Goal: Task Accomplishment & Management: Use online tool/utility

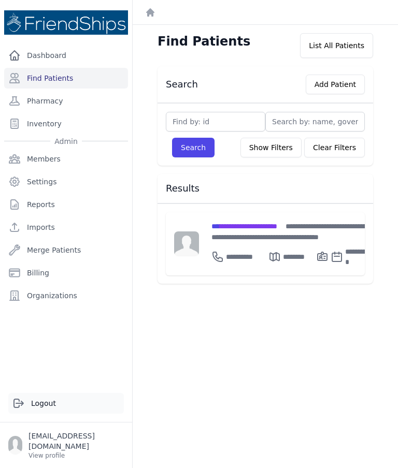
click at [22, 407] on icon at bounding box center [18, 403] width 9 height 8
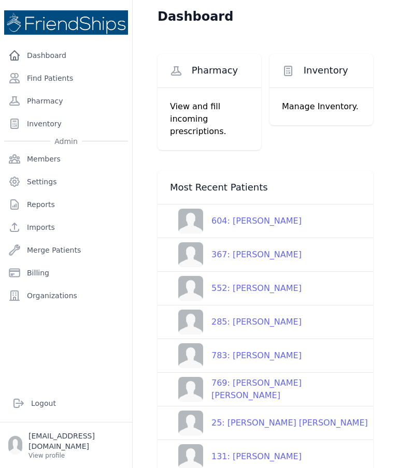
click at [299, 216] on div "604: Jawhar Khalifa Khalifa" at bounding box center [252, 221] width 98 height 12
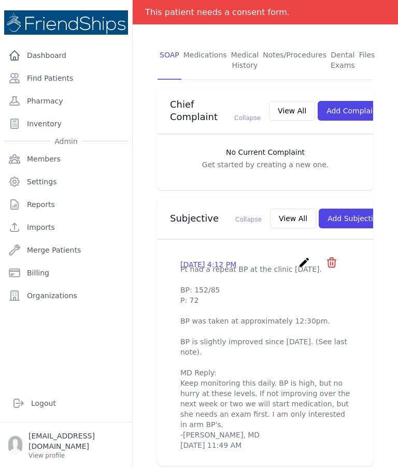
scroll to position [226, 0]
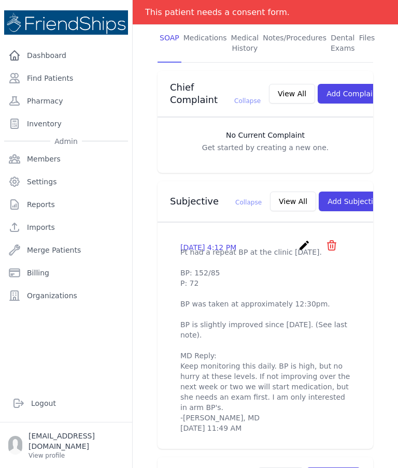
click at [270, 192] on button "View All" at bounding box center [293, 202] width 46 height 20
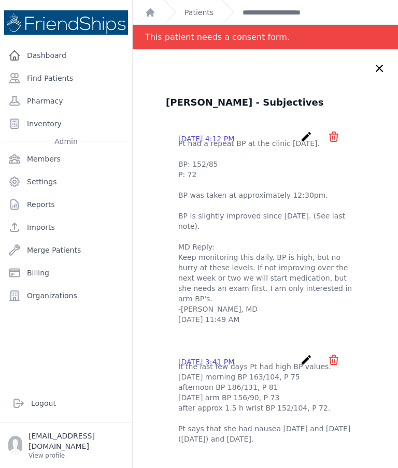
scroll to position [0, 0]
click at [382, 65] on icon at bounding box center [379, 68] width 12 height 12
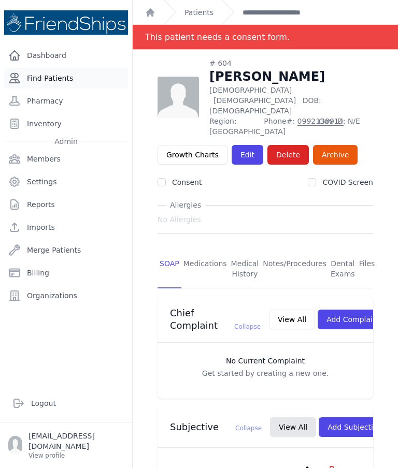
click at [58, 77] on link "Find Patients" at bounding box center [66, 78] width 124 height 21
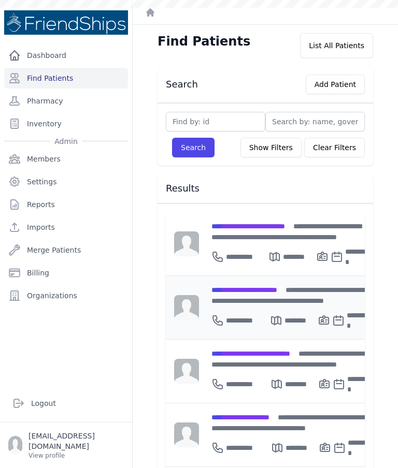
click at [273, 289] on span "**********" at bounding box center [244, 289] width 66 height 7
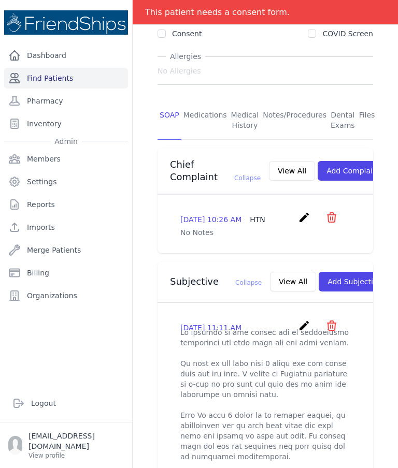
scroll to position [142, 0]
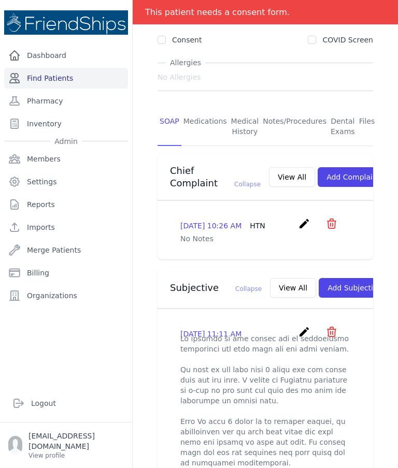
click at [54, 75] on link "Find Patients" at bounding box center [66, 78] width 124 height 21
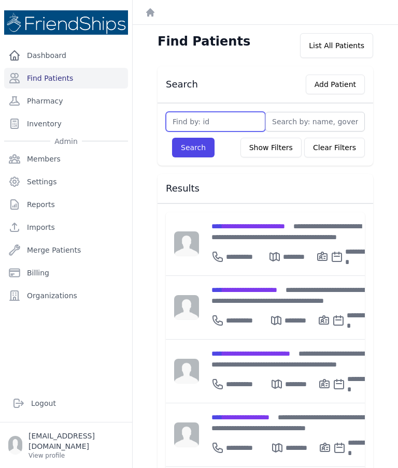
click at [247, 115] on input "text" at bounding box center [215, 122] width 99 height 20
type input "20"
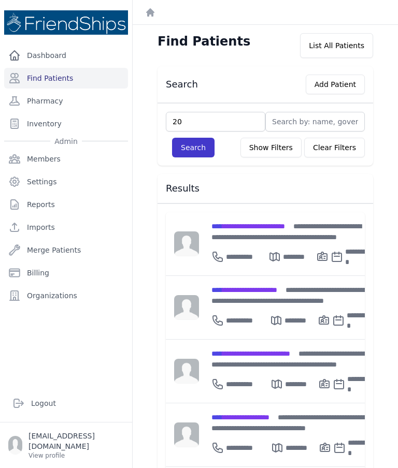
click at [199, 143] on button "Search" at bounding box center [193, 148] width 42 height 20
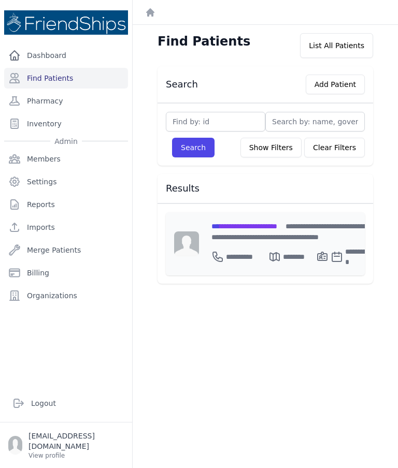
click at [277, 224] on span "**********" at bounding box center [244, 226] width 66 height 7
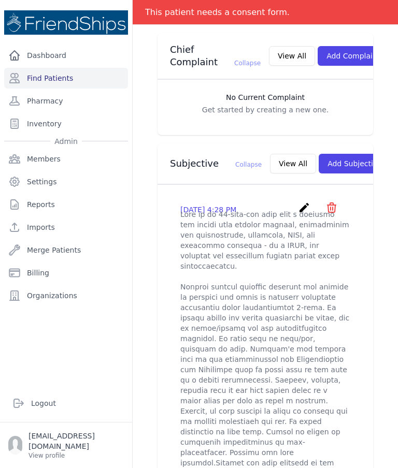
scroll to position [278, 0]
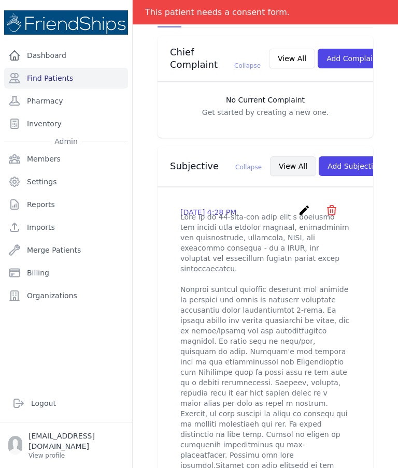
click at [270, 156] on button "View All" at bounding box center [293, 166] width 46 height 20
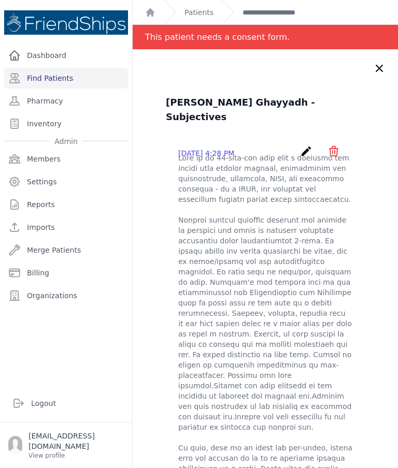
scroll to position [0, 0]
click at [382, 67] on icon at bounding box center [379, 68] width 12 height 12
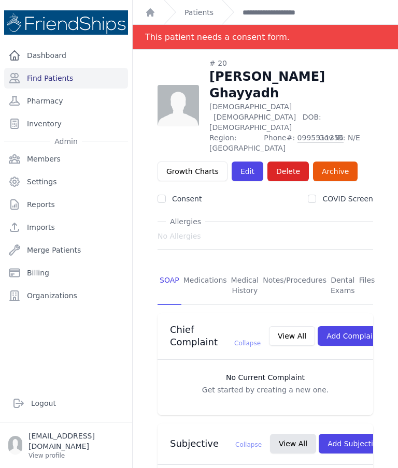
click at [210, 267] on link "Medications" at bounding box center [205, 286] width 48 height 38
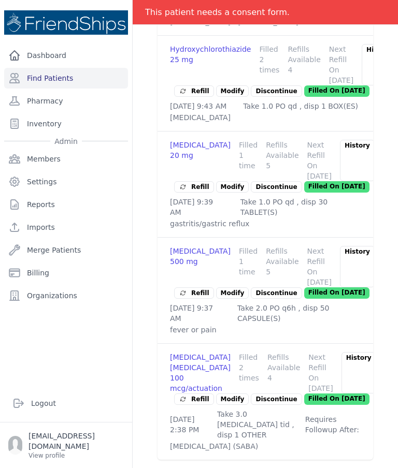
scroll to position [595, 0]
click at [192, 396] on span "Refill" at bounding box center [194, 399] width 31 height 10
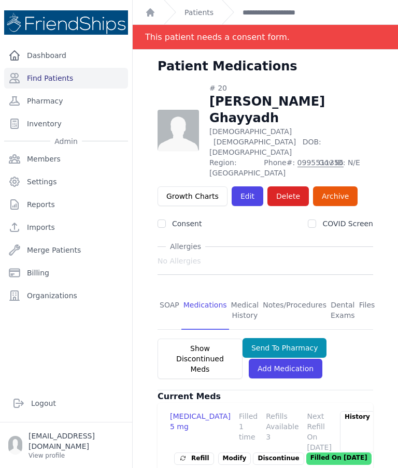
scroll to position [0, 0]
click at [302, 338] on button "Send To Pharmacy" at bounding box center [284, 348] width 84 height 20
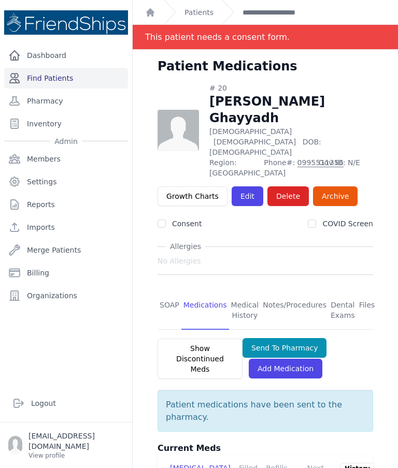
click at [51, 68] on link "Find Patients" at bounding box center [66, 78] width 124 height 21
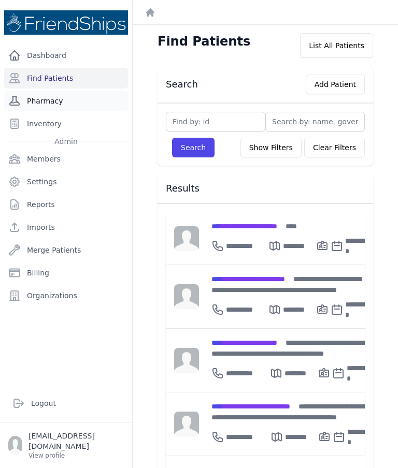
click at [49, 99] on link "Pharmacy" at bounding box center [66, 101] width 124 height 21
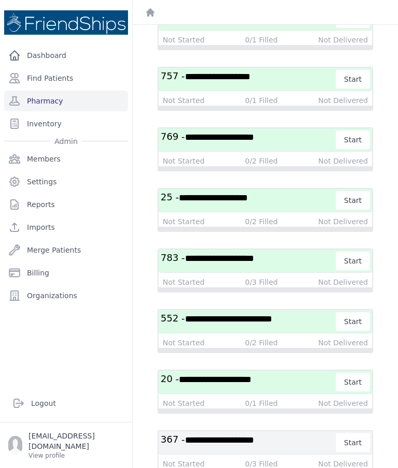
scroll to position [491, 0]
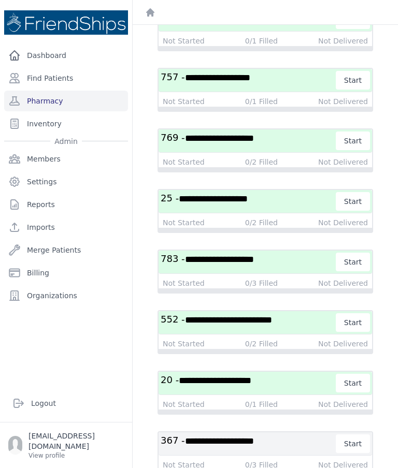
click at [206, 385] on span "**********" at bounding box center [215, 380] width 72 height 9
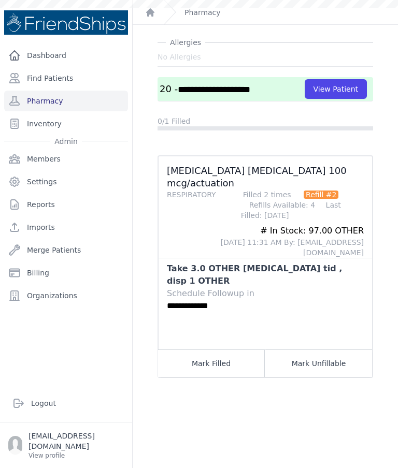
scroll to position [25, 0]
click at [196, 350] on button "Mark Filled" at bounding box center [211, 363] width 107 height 27
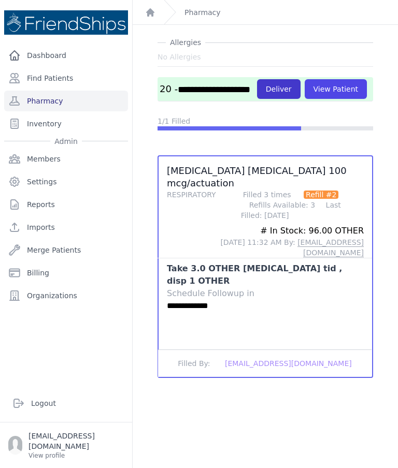
click at [257, 99] on button "Deliver" at bounding box center [278, 89] width 43 height 20
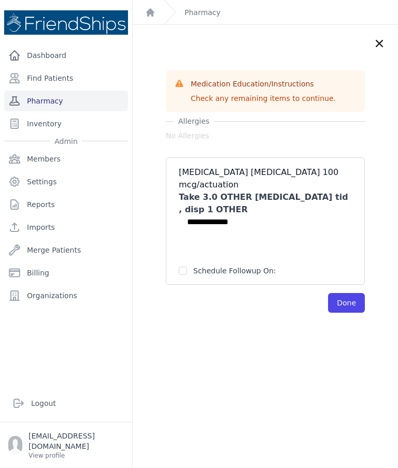
click at [49, 94] on link "Pharmacy" at bounding box center [66, 101] width 124 height 21
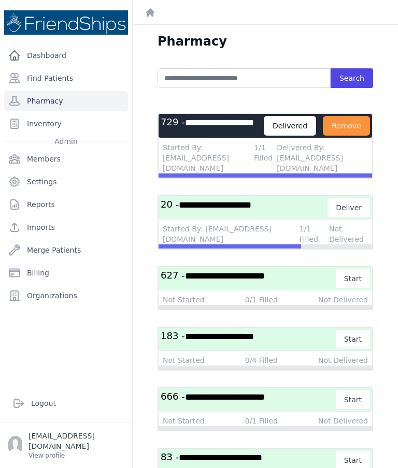
click at [195, 210] on span "**********" at bounding box center [215, 204] width 72 height 9
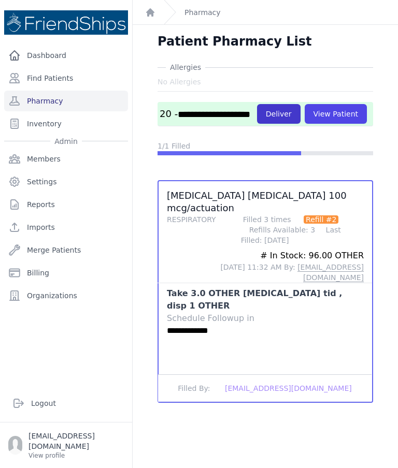
click at [257, 124] on button "Deliver" at bounding box center [278, 114] width 43 height 20
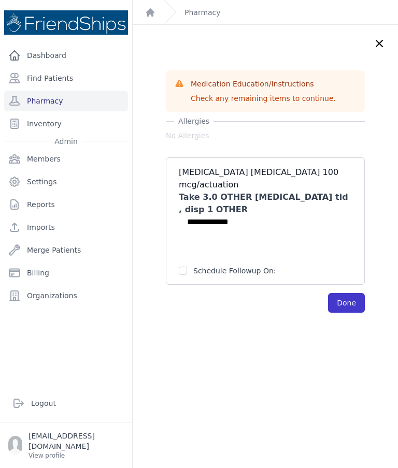
click at [346, 293] on button "Done" at bounding box center [346, 303] width 37 height 20
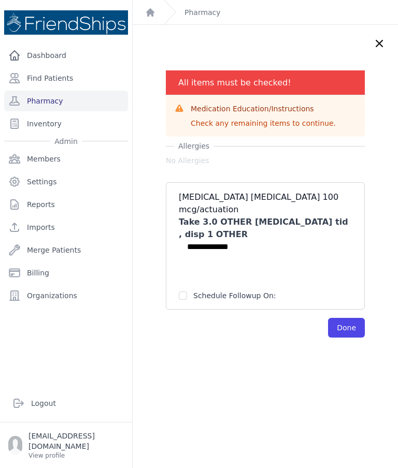
click at [185, 292] on input "checkbox" at bounding box center [183, 296] width 8 height 8
checkbox input "true"
click at [337, 290] on div "**********" at bounding box center [265, 203] width 199 height 267
click at [347, 318] on button "Done" at bounding box center [346, 328] width 37 height 20
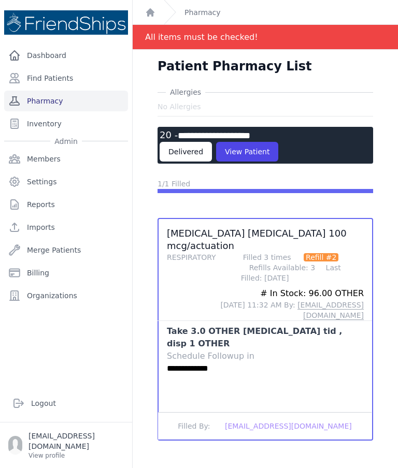
click at [44, 103] on link "Pharmacy" at bounding box center [66, 101] width 124 height 21
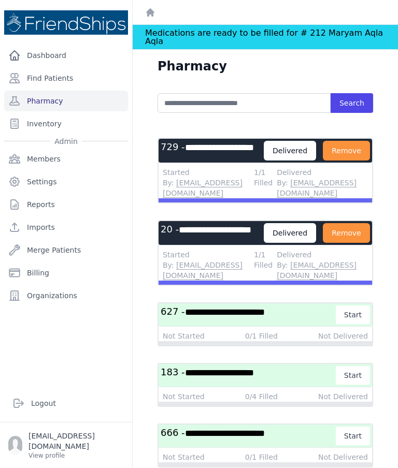
click at [172, 43] on div "Medications are ready to be filled for # 212 Maryam Aqla Aqla" at bounding box center [265, 37] width 240 height 24
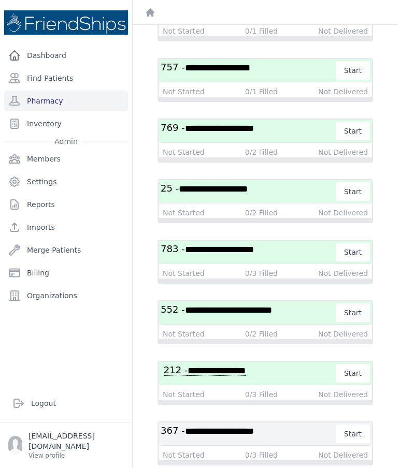
scroll to position [583, 0]
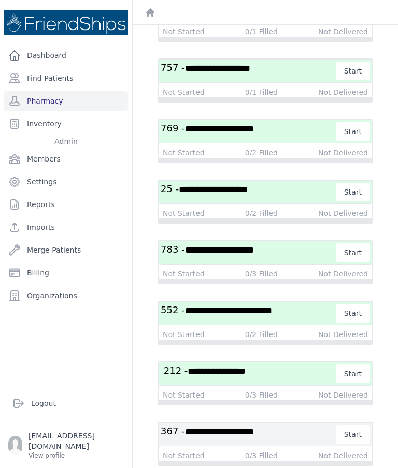
click at [206, 376] on span "**********" at bounding box center [216, 372] width 58 height 10
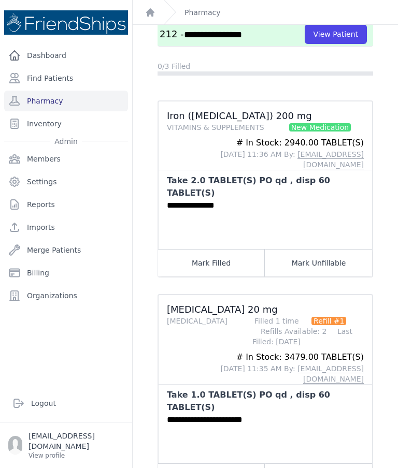
scroll to position [81, 0]
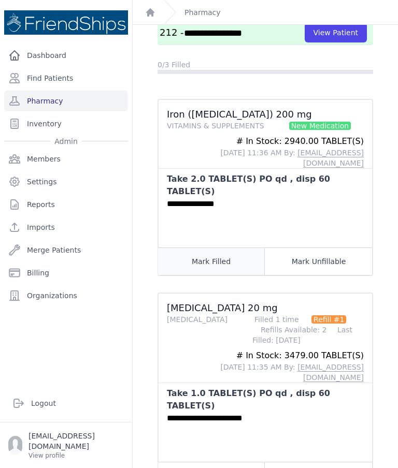
click at [181, 247] on button "Mark Filled" at bounding box center [211, 260] width 107 height 27
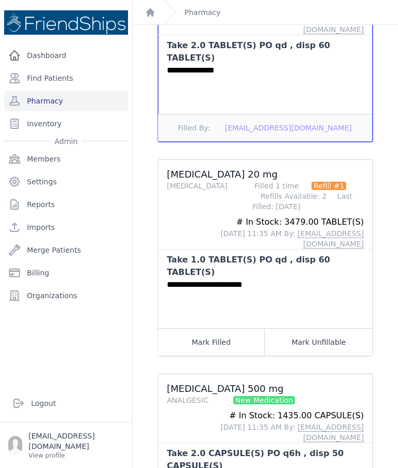
scroll to position [235, 0]
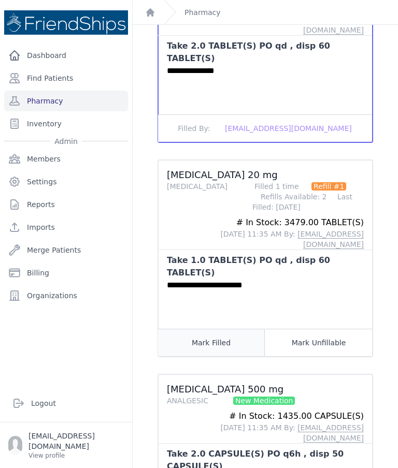
click at [185, 329] on button "Mark Filled" at bounding box center [211, 342] width 107 height 27
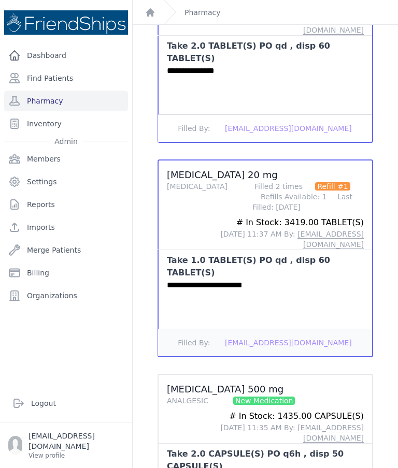
scroll to position [41, 0]
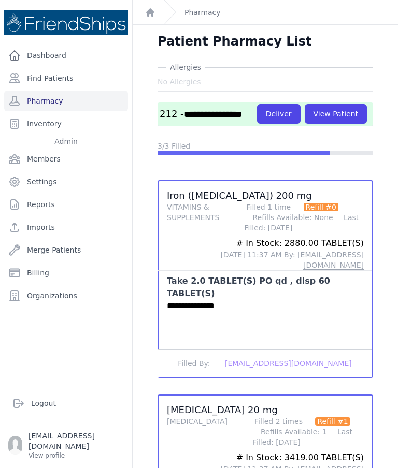
scroll to position [0, 0]
click at [286, 104] on button "Deliver" at bounding box center [278, 114] width 43 height 20
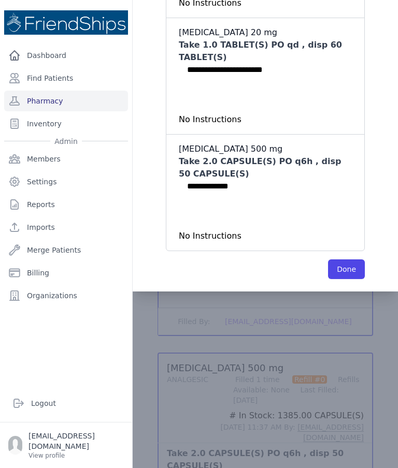
scroll to position [256, 0]
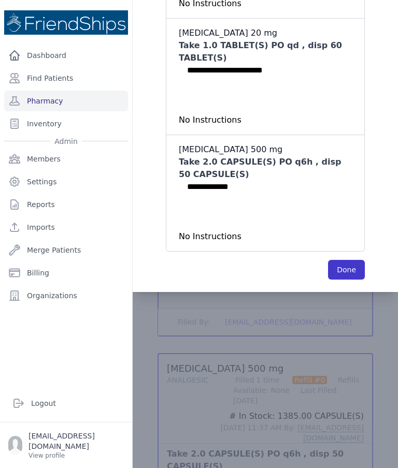
click at [348, 260] on button "Done" at bounding box center [346, 270] width 37 height 20
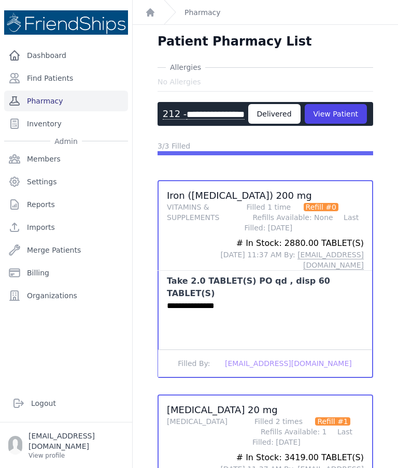
click at [50, 91] on link "Pharmacy" at bounding box center [66, 101] width 124 height 21
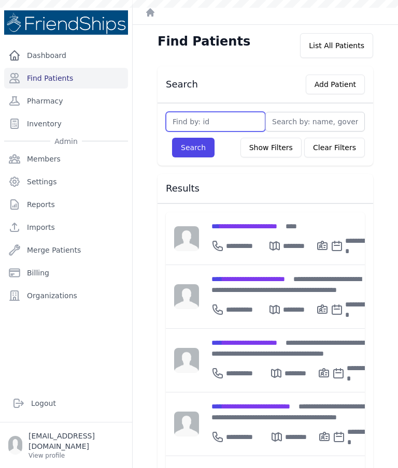
click at [187, 124] on input "text" at bounding box center [215, 122] width 99 height 20
type input "212"
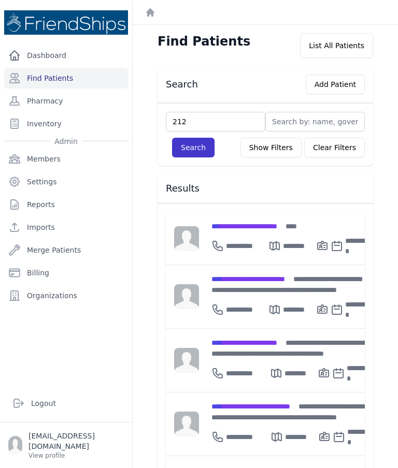
click at [195, 148] on button "Search" at bounding box center [193, 148] width 42 height 20
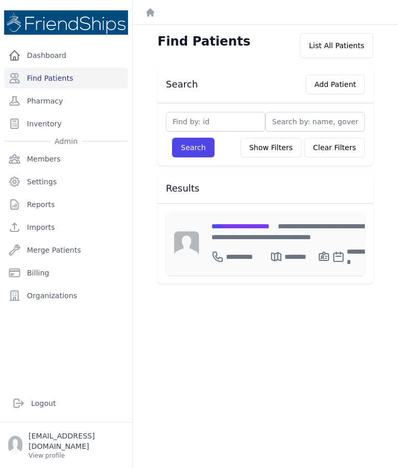
click at [239, 219] on div "**********" at bounding box center [291, 243] width 185 height 63
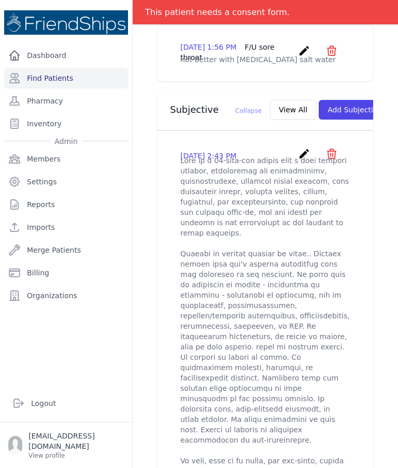
scroll to position [316, 0]
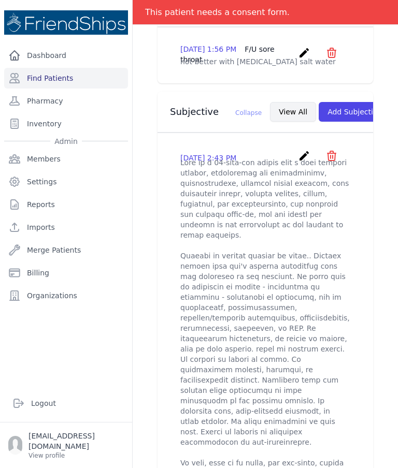
click at [270, 113] on button "View All" at bounding box center [293, 112] width 46 height 20
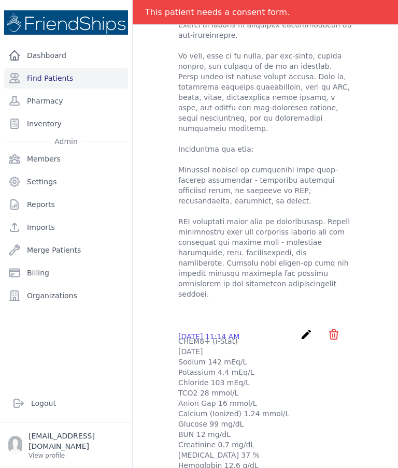
scroll to position [0, 0]
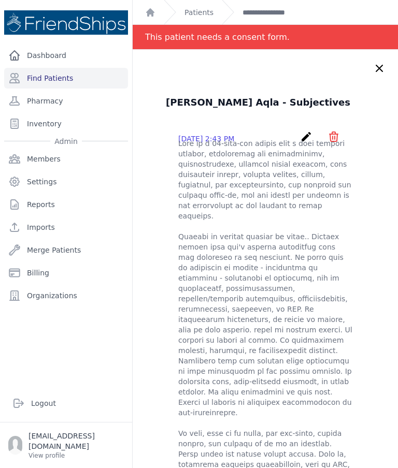
click at [382, 71] on icon at bounding box center [379, 68] width 6 height 6
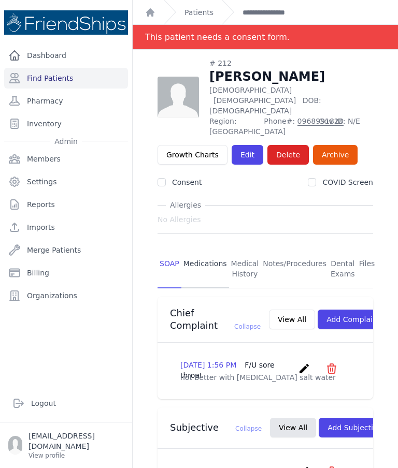
click at [210, 250] on link "Medications" at bounding box center [205, 269] width 48 height 38
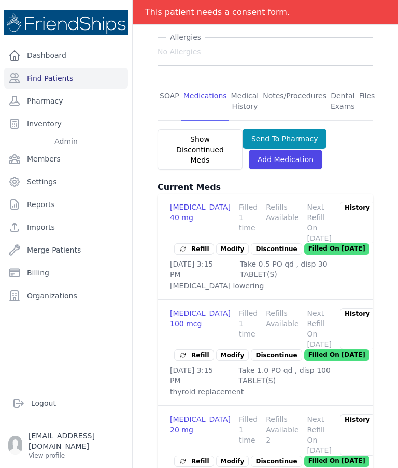
scroll to position [41, 0]
click at [188, 414] on div "[MEDICAL_DATA] 20 mg" at bounding box center [200, 434] width 61 height 41
click at [190, 456] on span "Refill" at bounding box center [194, 461] width 31 height 10
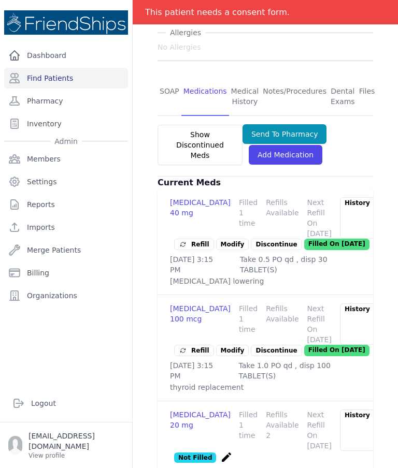
scroll to position [197, 0]
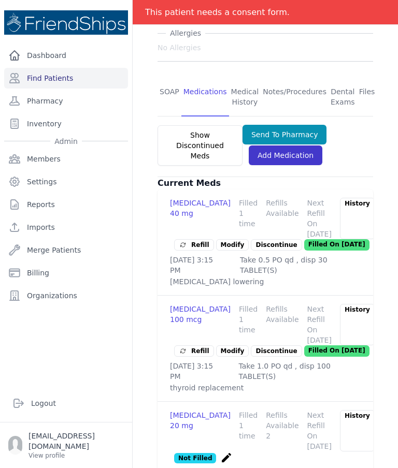
click at [288, 145] on link "Add Medication" at bounding box center [286, 155] width 74 height 20
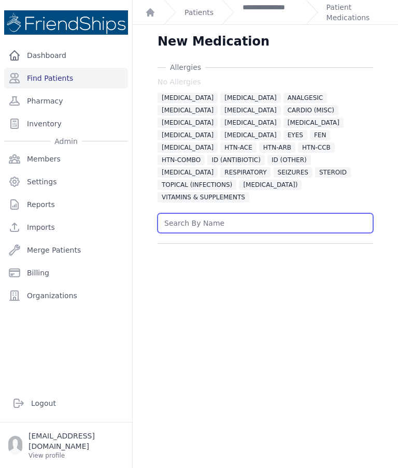
click at [192, 213] on input "text" at bounding box center [264, 223] width 215 height 20
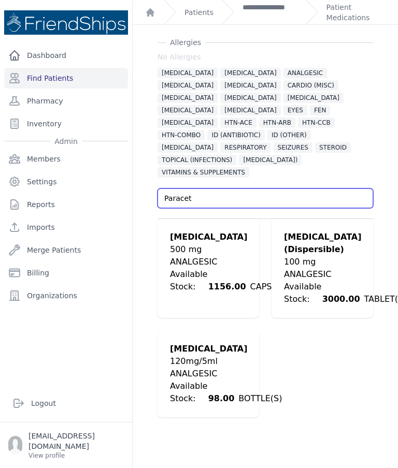
scroll to position [25, 0]
type input "Paracet"
click at [234, 243] on div "500 mg" at bounding box center [234, 249] width 129 height 12
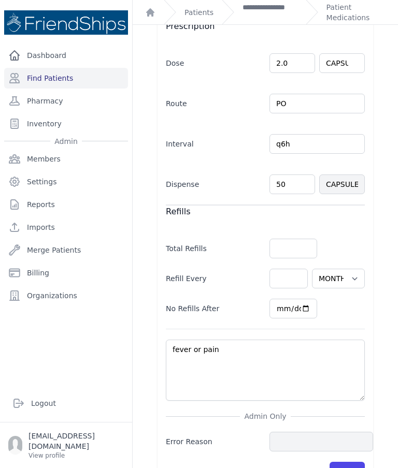
scroll to position [342, 0]
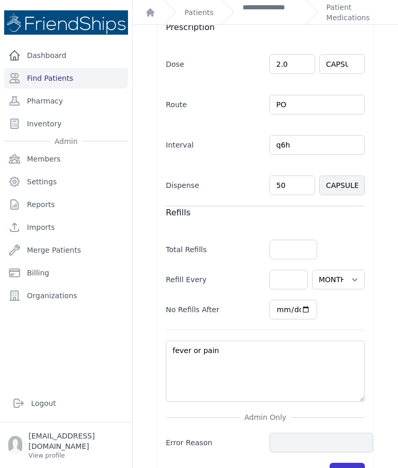
click at [357, 463] on button "Save" at bounding box center [346, 473] width 35 height 20
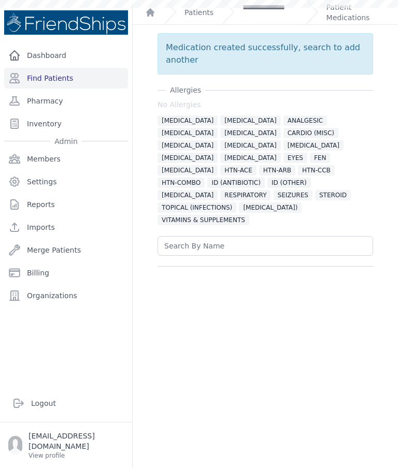
scroll to position [0, 0]
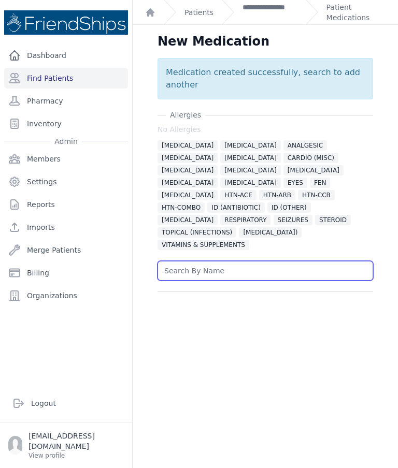
click at [304, 261] on input "text" at bounding box center [264, 271] width 215 height 20
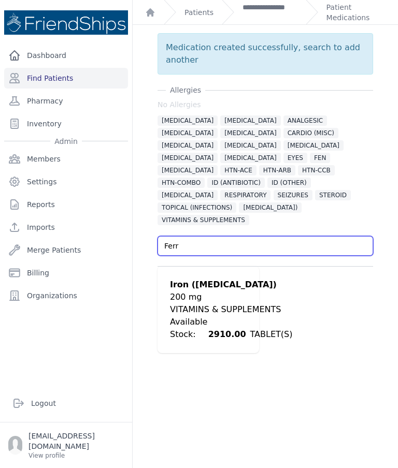
scroll to position [25, 0]
type input "Ferr"
click at [383, 237] on div "Medication created successfully, search to add another Allergies No Allergies A…" at bounding box center [265, 193] width 249 height 320
click at [225, 303] on div "VITAMINS & SUPPLEMENTS" at bounding box center [231, 309] width 122 height 12
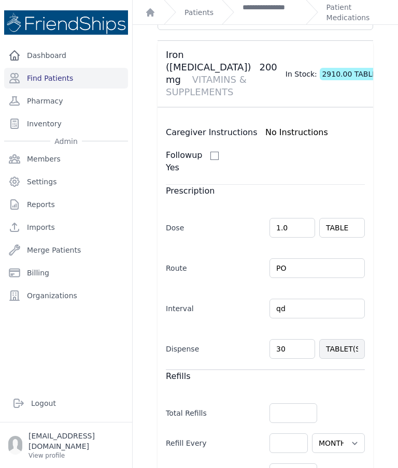
scroll to position [203, 0]
click at [282, 217] on input "1.0" at bounding box center [292, 227] width 46 height 20
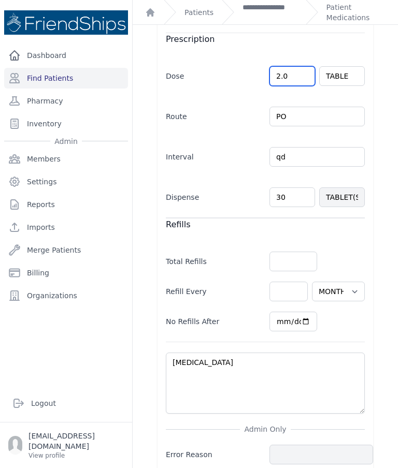
scroll to position [354, 0]
type input "2.0"
click at [297, 188] on input "30" at bounding box center [292, 198] width 46 height 20
select select "MONTH(S)"
type input "3"
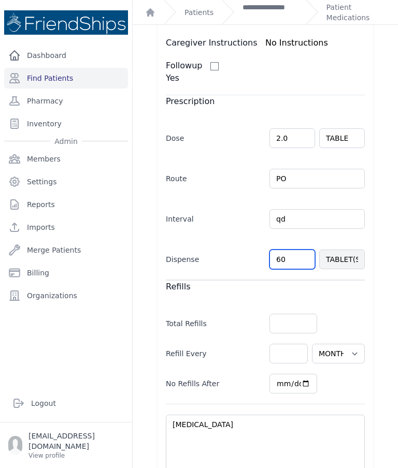
scroll to position [293, 0]
type input "60"
click at [384, 165] on div "Allergies No Allergies ALLERGIES ALPHA 1 BLOCKER ANALGESIC ANTICOAGULANT BETA B…" at bounding box center [265, 166] width 249 height 795
select select "MONTH(S)"
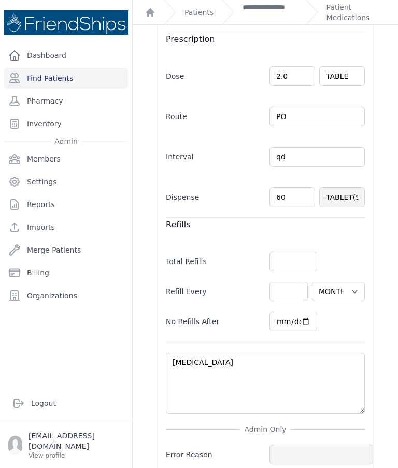
scroll to position [354, 0]
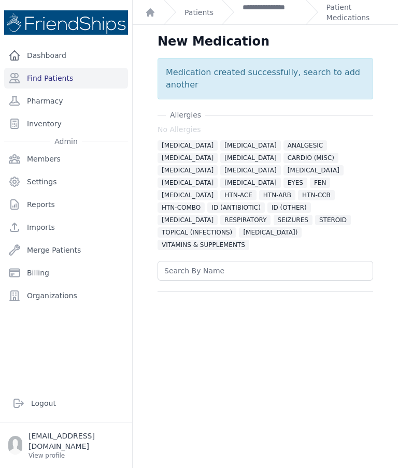
scroll to position [0, 0]
click at [342, 8] on link "Patient Medications" at bounding box center [355, 12] width 59 height 21
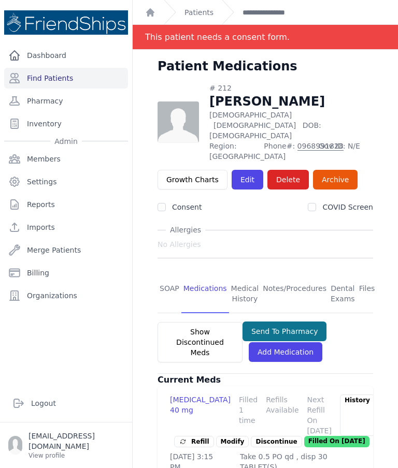
click at [268, 322] on button "Send To Pharmacy" at bounding box center [284, 332] width 84 height 20
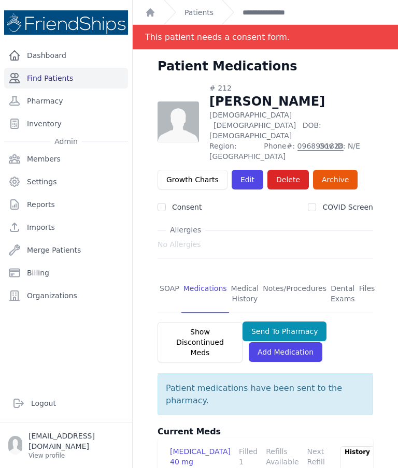
click at [67, 76] on link "Find Patients" at bounding box center [66, 78] width 124 height 21
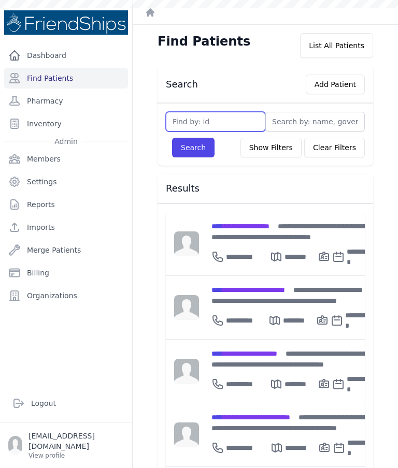
click at [190, 124] on input "text" at bounding box center [215, 122] width 99 height 20
type input "749"
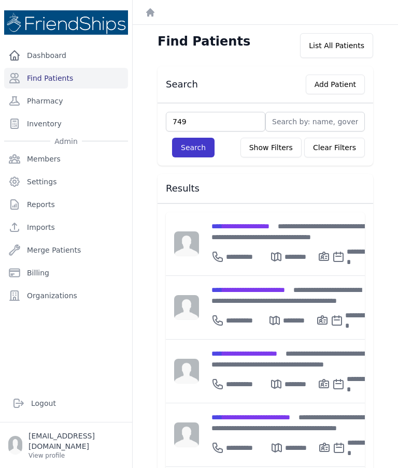
click at [187, 145] on button "Search" at bounding box center [193, 148] width 42 height 20
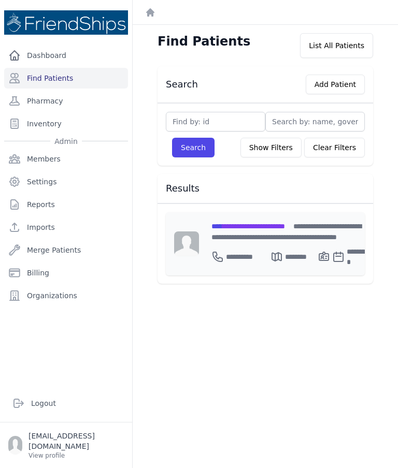
click at [242, 223] on span "**********" at bounding box center [248, 226] width 74 height 7
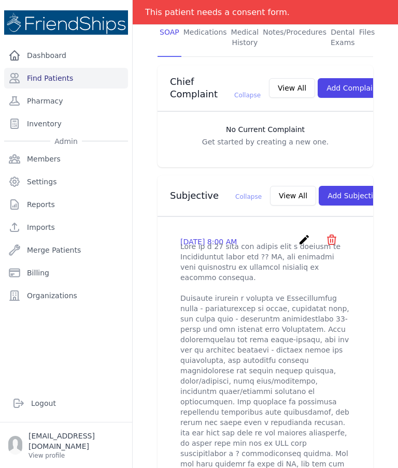
scroll to position [226, 0]
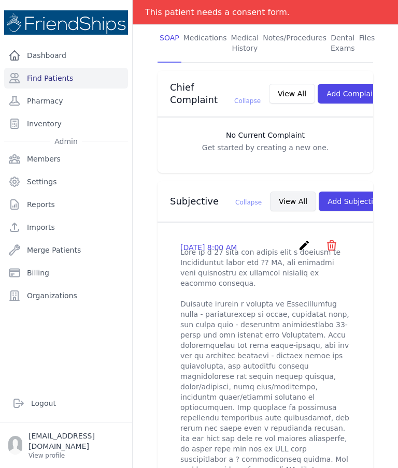
click at [270, 198] on button "View All" at bounding box center [293, 202] width 46 height 20
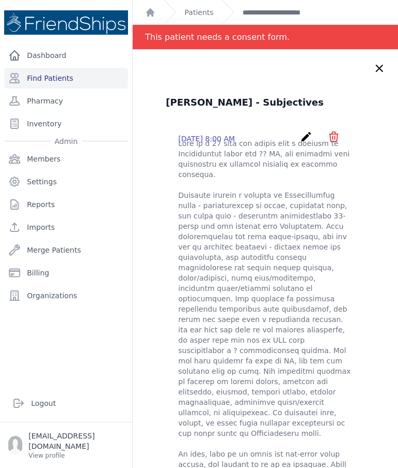
scroll to position [0, 0]
click at [269, 16] on link "**********" at bounding box center [286, 12] width 88 height 10
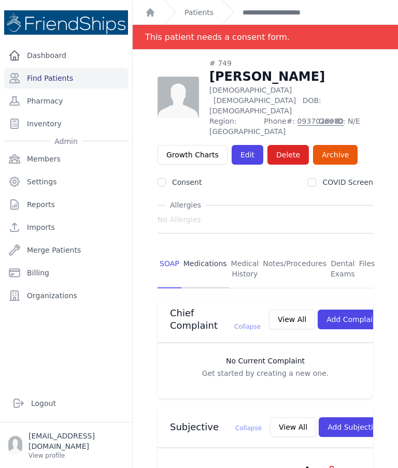
click at [200, 250] on link "Medications" at bounding box center [205, 269] width 48 height 38
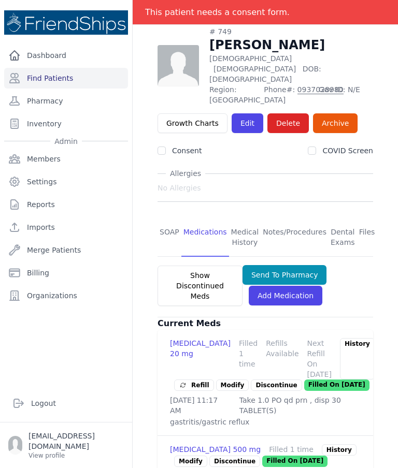
scroll to position [41, 0]
click at [193, 380] on span "Refill" at bounding box center [194, 385] width 31 height 10
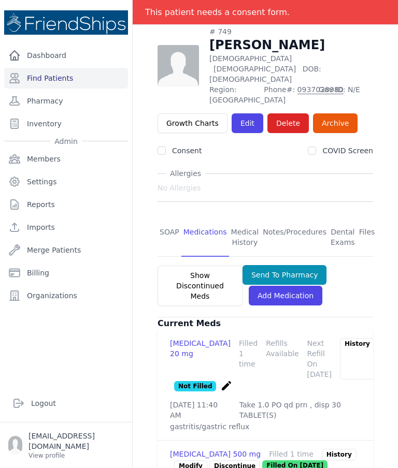
click at [189, 460] on link "Modify" at bounding box center [190, 465] width 33 height 11
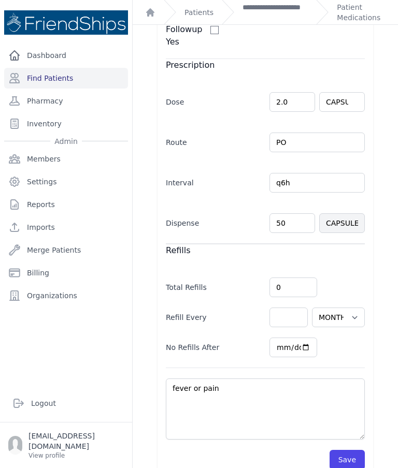
scroll to position [159, 0]
click at [348, 450] on button "Save" at bounding box center [346, 460] width 35 height 20
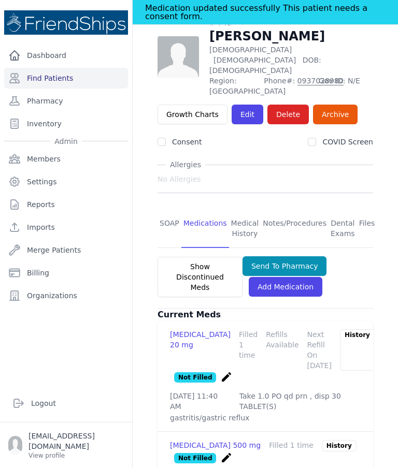
scroll to position [65, 0]
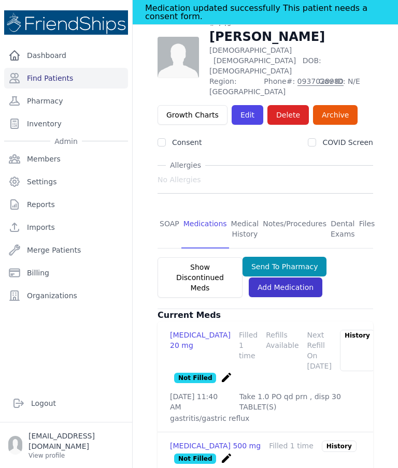
click at [273, 278] on link "Add Medication" at bounding box center [286, 288] width 74 height 20
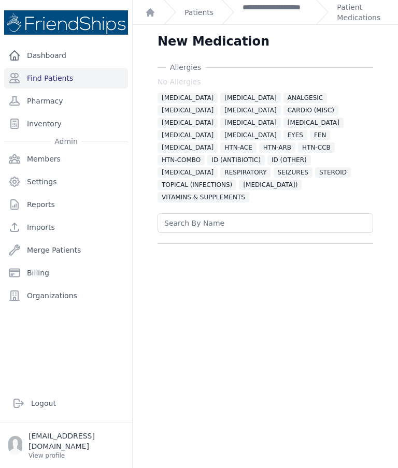
click at [200, 213] on input "text" at bounding box center [264, 223] width 215 height 20
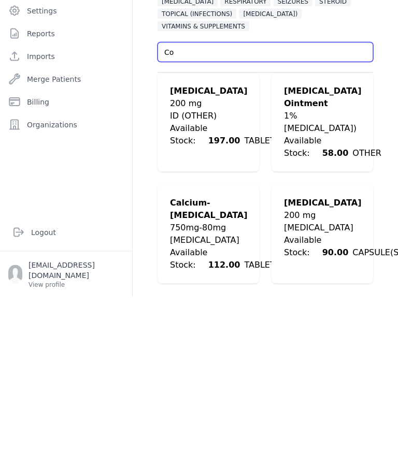
type input "C"
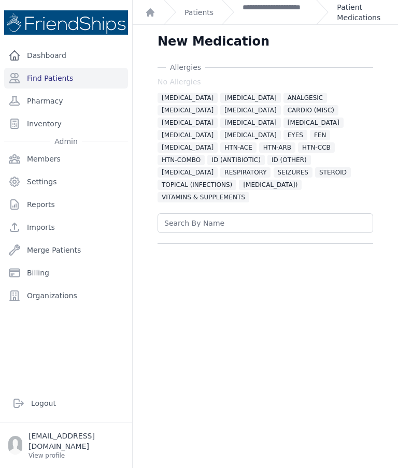
click at [351, 16] on link "Patient Medications" at bounding box center [361, 12] width 49 height 21
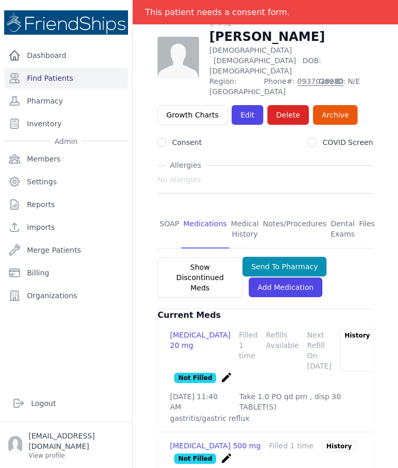
scroll to position [41, 0]
click at [286, 257] on button "Send To Pharmacy" at bounding box center [284, 267] width 84 height 20
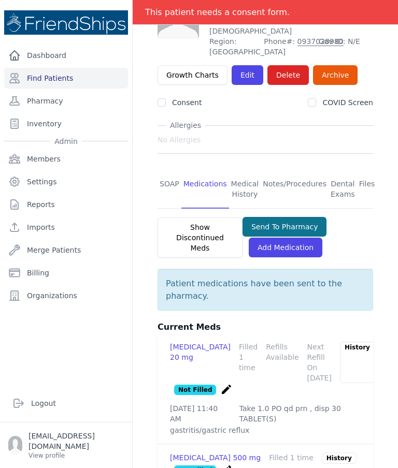
scroll to position [104, 0]
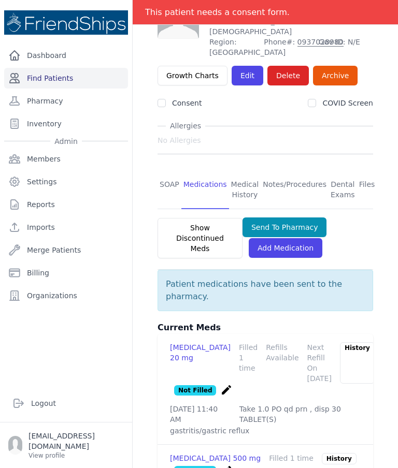
click at [43, 68] on link "Find Patients" at bounding box center [66, 78] width 124 height 21
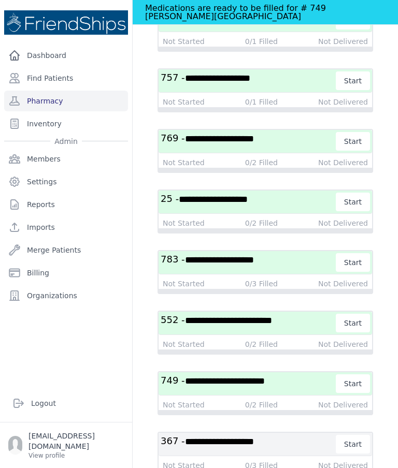
scroll to position [679, 0]
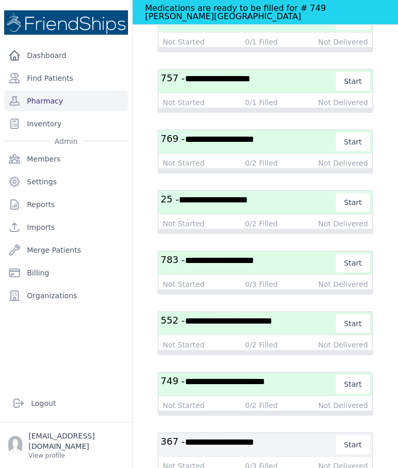
click at [216, 386] on span "**********" at bounding box center [225, 381] width 80 height 9
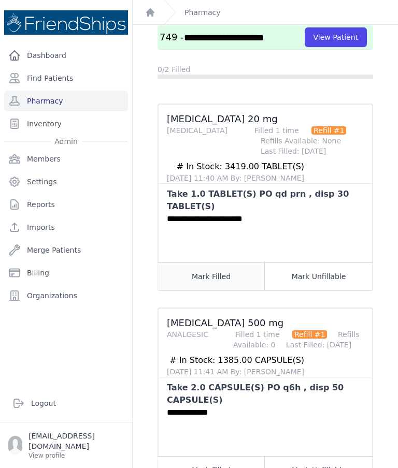
click at [193, 277] on button "Mark Filled" at bounding box center [211, 276] width 107 height 27
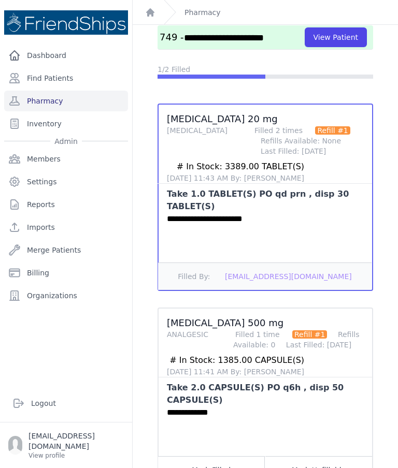
scroll to position [41, 0]
click at [190, 456] on button "Mark Filled" at bounding box center [211, 469] width 107 height 27
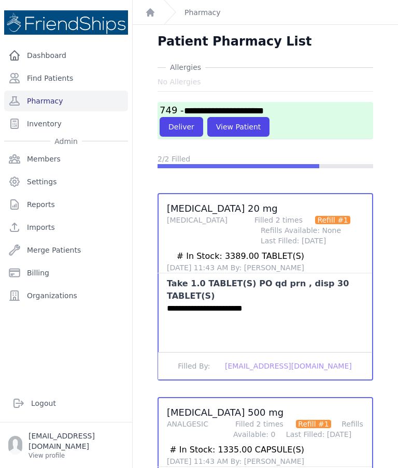
scroll to position [0, 0]
click at [179, 117] on button "Deliver" at bounding box center [180, 127] width 43 height 20
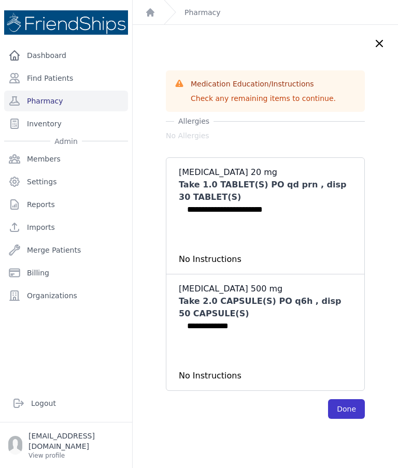
click at [337, 399] on button "Done" at bounding box center [346, 409] width 37 height 20
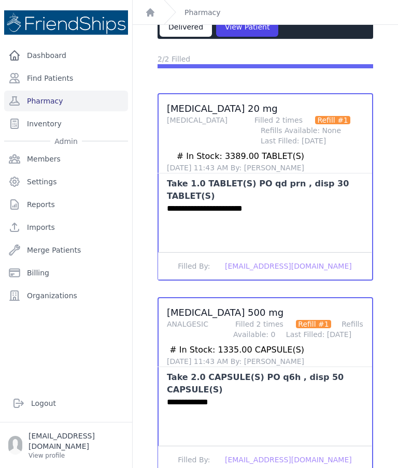
scroll to position [99, 0]
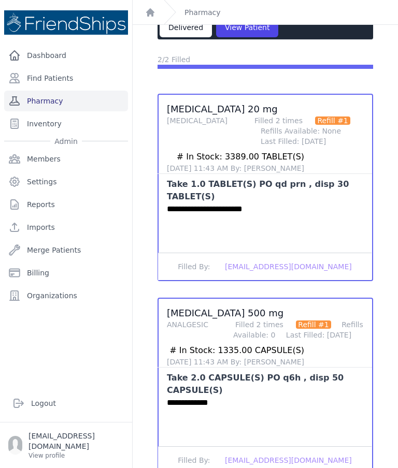
click at [51, 91] on link "Pharmacy" at bounding box center [66, 101] width 124 height 21
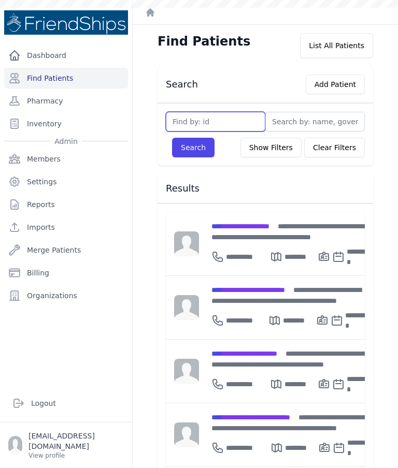
click at [194, 128] on input "text" at bounding box center [215, 122] width 99 height 20
type input "756"
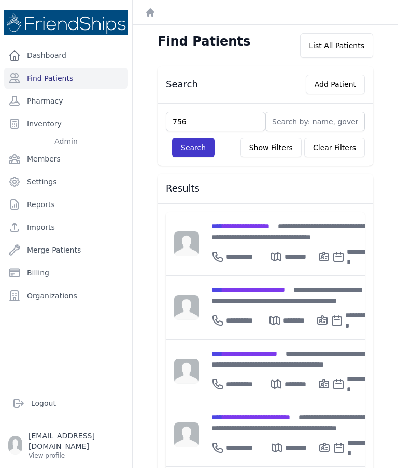
click at [181, 141] on button "Search" at bounding box center [193, 148] width 42 height 20
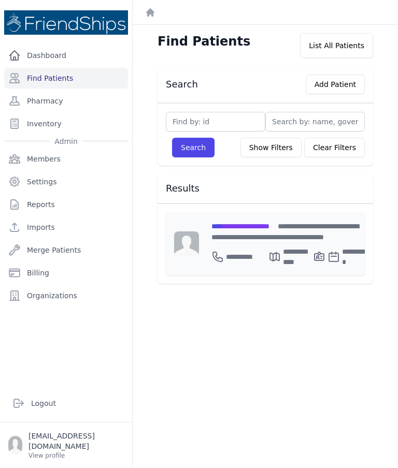
click at [241, 227] on span "**********" at bounding box center [240, 226] width 58 height 7
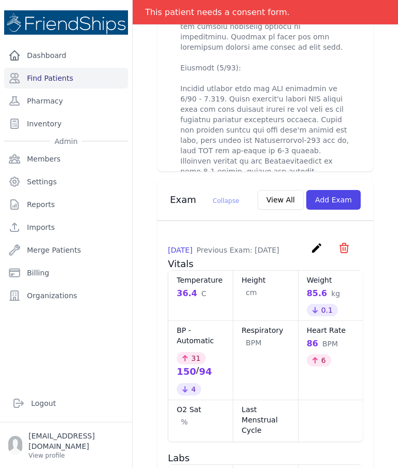
scroll to position [1188, 0]
